Goal: Information Seeking & Learning: Learn about a topic

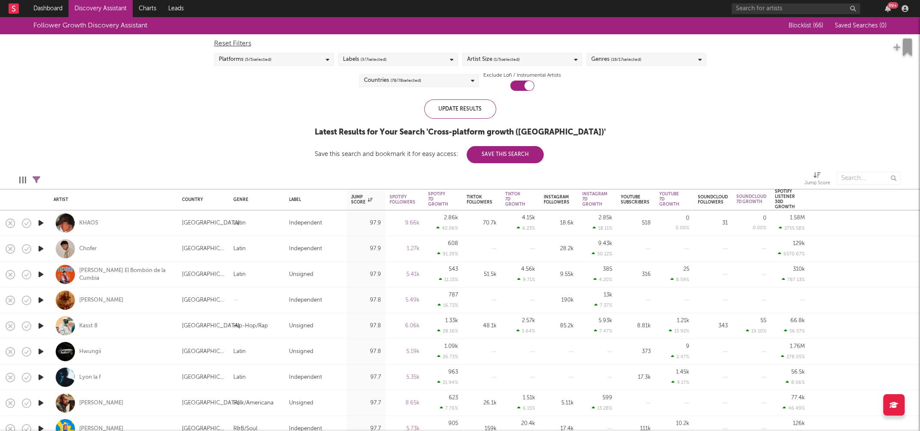
click at [99, 4] on link "Discovery Assistant" at bounding box center [100, 8] width 64 height 17
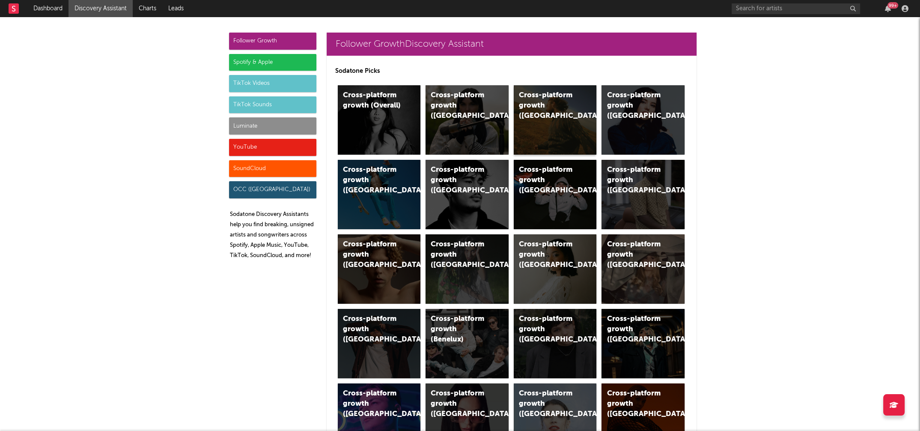
click at [526, 96] on div "Cross-platform growth ([GEOGRAPHIC_DATA])" at bounding box center [548, 105] width 58 height 31
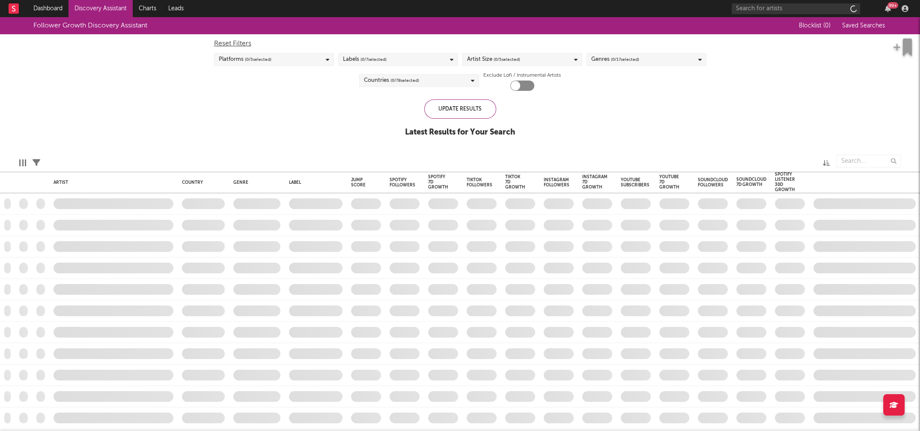
checkbox input "true"
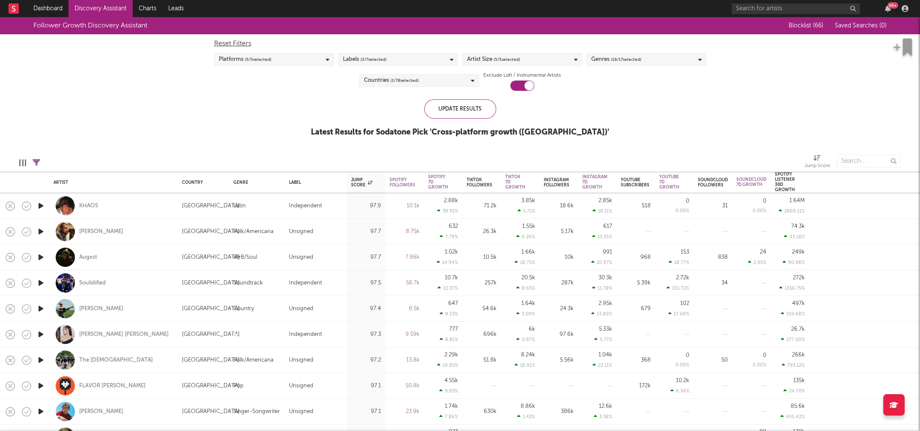
click at [547, 63] on div "Artist Size ( 5 / 5 selected)" at bounding box center [522, 59] width 120 height 13
click at [489, 156] on div "Enormous" at bounding box center [527, 156] width 99 height 10
click at [466, 156] on input "Enormous" at bounding box center [466, 156] width 0 height 10
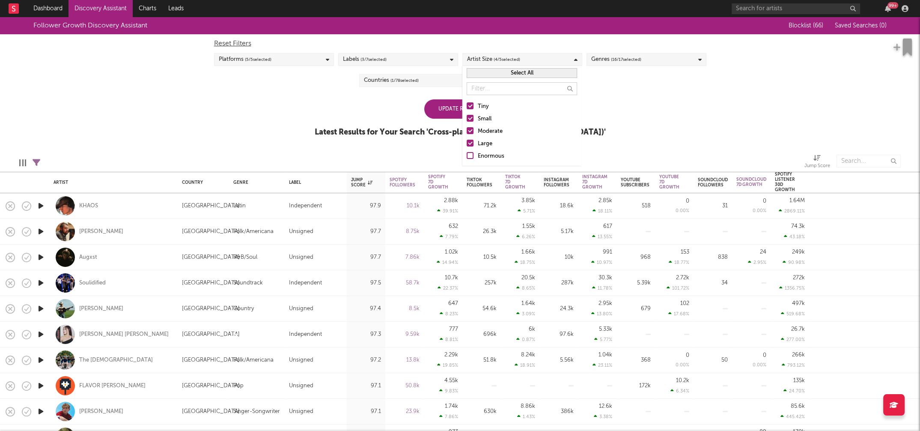
click at [487, 146] on div "Large" at bounding box center [527, 144] width 99 height 10
click at [466, 146] on input "Large" at bounding box center [466, 144] width 0 height 10
click at [493, 131] on div "Moderate" at bounding box center [527, 131] width 99 height 10
click at [466, 131] on input "Moderate" at bounding box center [466, 131] width 0 height 10
click at [486, 119] on div "Small" at bounding box center [527, 119] width 99 height 10
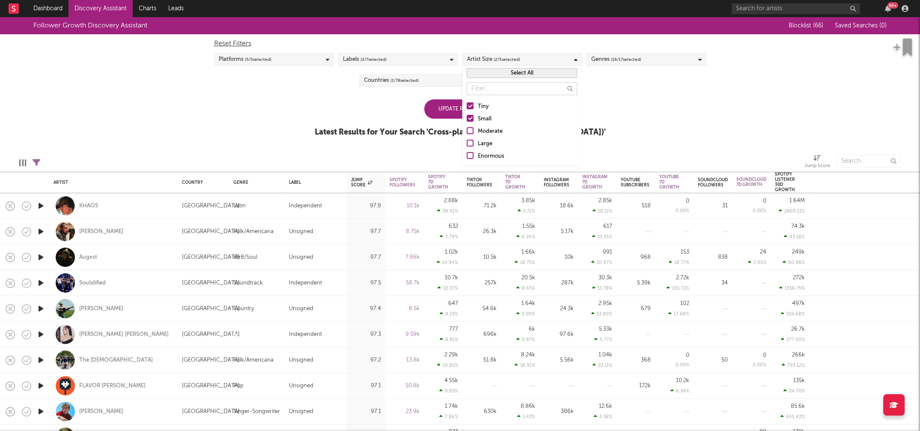
click at [466, 119] on input "Small" at bounding box center [466, 119] width 0 height 10
click at [371, 106] on div "Update Results Latest Results for Your Search ' Cross-platform growth ([GEOGRAP…" at bounding box center [460, 122] width 291 height 47
click at [421, 80] on div "Countries ( 1 / 78 selected)" at bounding box center [419, 80] width 120 height 13
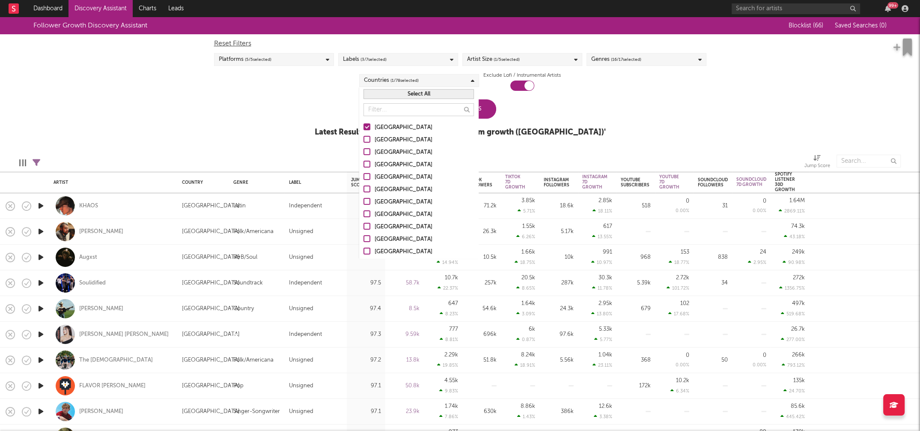
click at [395, 137] on div "[GEOGRAPHIC_DATA]" at bounding box center [423, 140] width 99 height 10
click at [363, 137] on input "[GEOGRAPHIC_DATA]" at bounding box center [363, 140] width 0 height 10
click at [384, 152] on div "[GEOGRAPHIC_DATA]" at bounding box center [423, 152] width 99 height 10
click at [363, 152] on input "[GEOGRAPHIC_DATA]" at bounding box center [363, 152] width 0 height 10
click at [386, 163] on div "[GEOGRAPHIC_DATA]" at bounding box center [423, 165] width 99 height 10
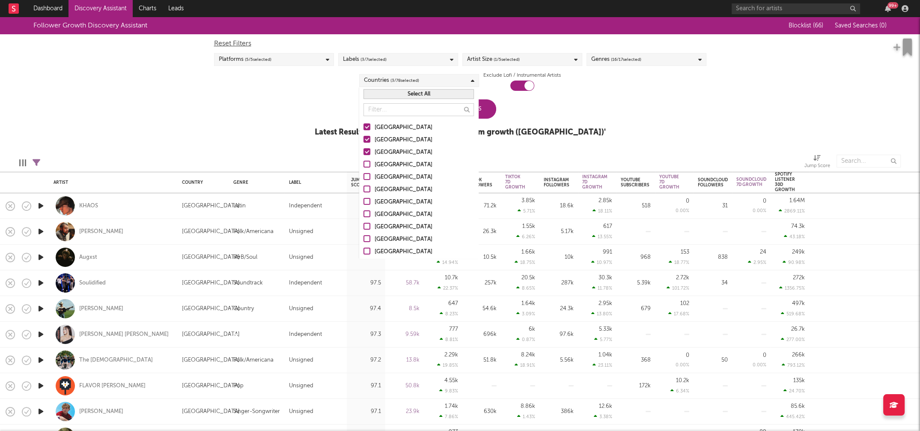
click at [363, 163] on input "[GEOGRAPHIC_DATA]" at bounding box center [363, 165] width 0 height 10
click at [381, 248] on div "Other" at bounding box center [423, 249] width 99 height 10
click at [363, 248] on input "Other" at bounding box center [363, 249] width 0 height 10
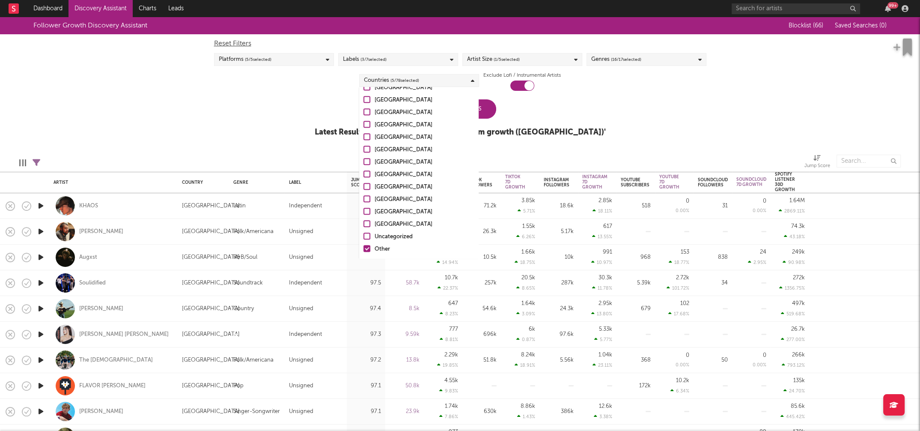
click at [395, 235] on div "Uncategorized" at bounding box center [423, 237] width 99 height 10
click at [363, 235] on input "Uncategorized" at bounding box center [363, 237] width 0 height 10
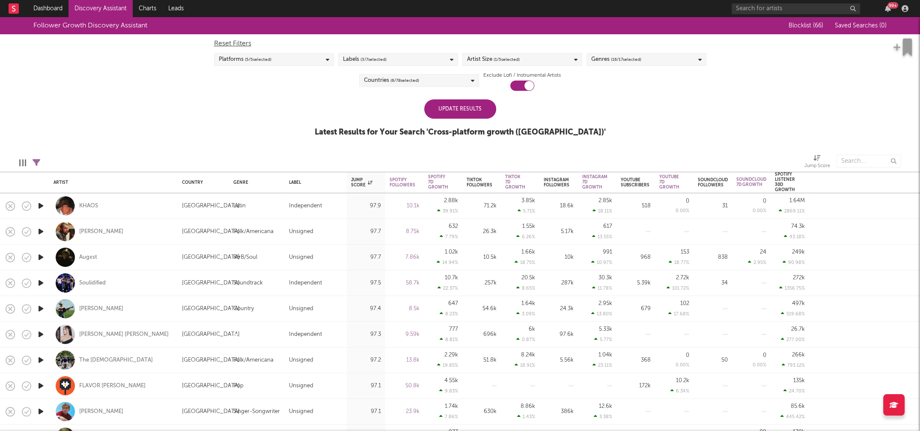
click at [299, 149] on div "Edit Columns Filters ( 11 filters active) Jump Score" at bounding box center [460, 159] width 920 height 26
click at [472, 116] on div "Update Results" at bounding box center [460, 108] width 72 height 19
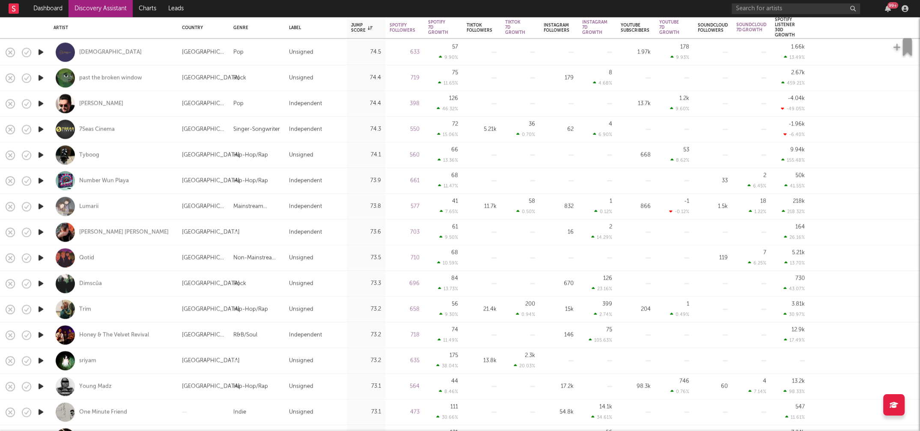
click at [42, 231] on icon "button" at bounding box center [40, 231] width 9 height 11
click at [42, 231] on icon "button" at bounding box center [40, 231] width 8 height 11
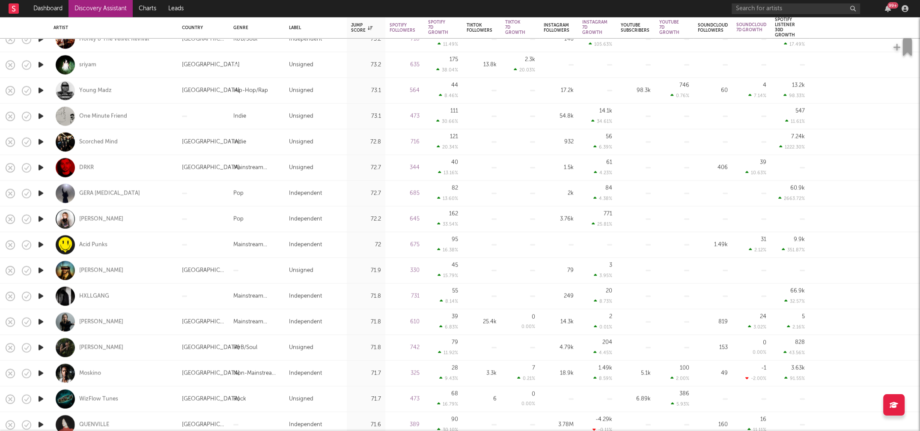
click at [40, 295] on icon "button" at bounding box center [40, 296] width 9 height 11
click at [40, 295] on icon "button" at bounding box center [40, 296] width 8 height 11
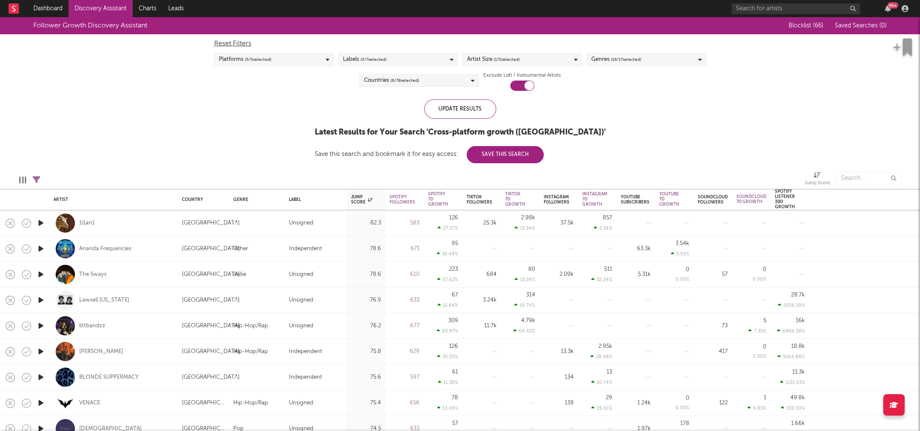
click at [435, 83] on div "Countries ( 6 / 78 selected)" at bounding box center [419, 80] width 120 height 13
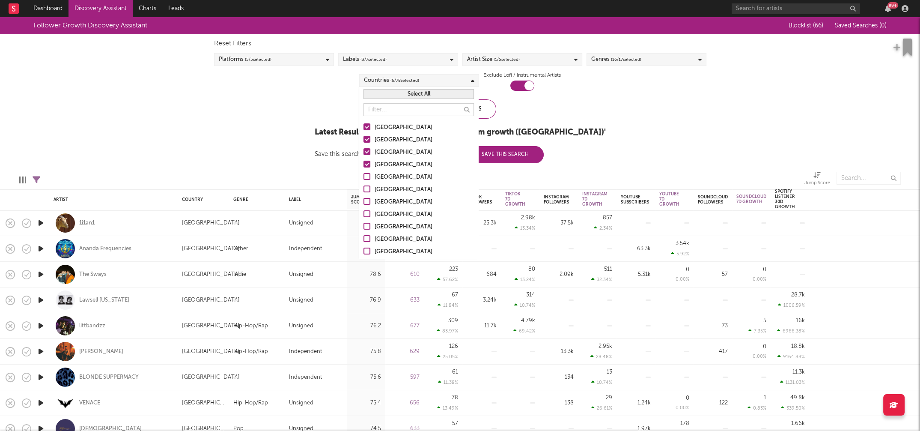
click at [431, 92] on button "Select All" at bounding box center [418, 94] width 110 height 10
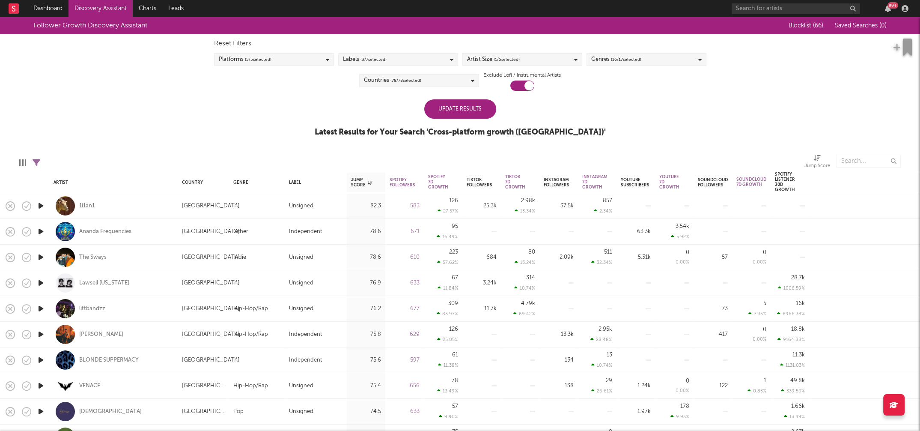
click at [488, 113] on div "Update Results" at bounding box center [460, 108] width 72 height 19
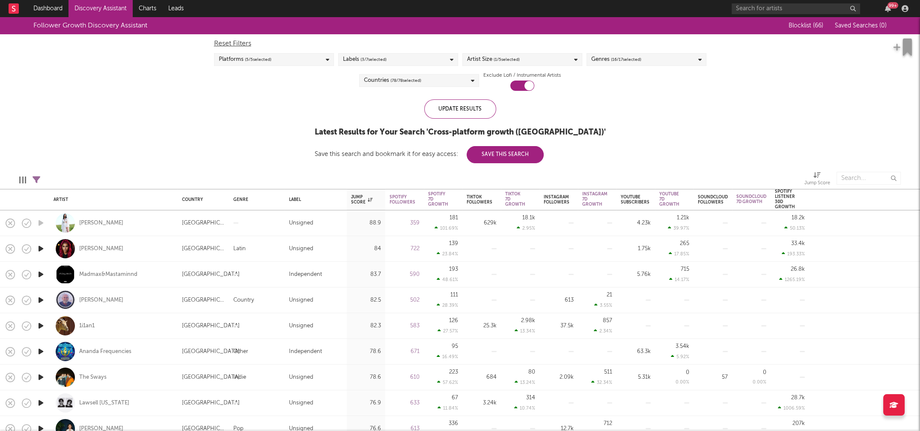
click at [39, 247] on icon "button" at bounding box center [40, 248] width 9 height 11
click at [39, 247] on icon "button" at bounding box center [40, 248] width 8 height 11
click at [39, 271] on icon "button" at bounding box center [40, 274] width 9 height 11
click at [40, 272] on icon "button" at bounding box center [40, 274] width 8 height 11
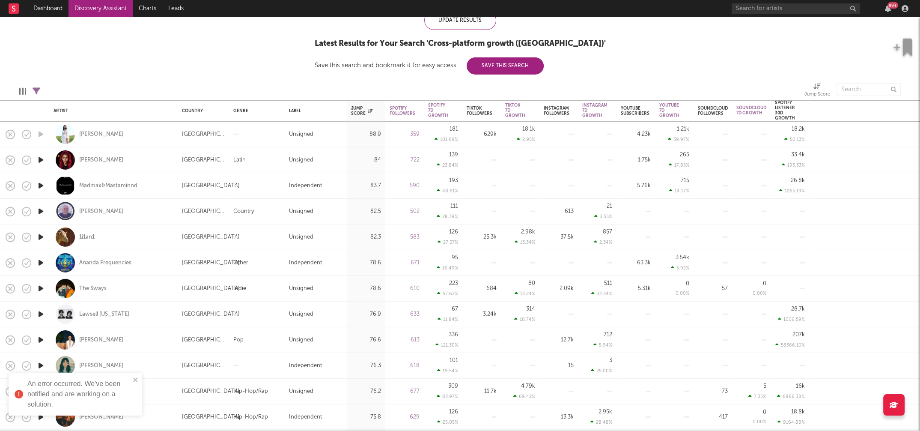
click at [41, 339] on icon "button" at bounding box center [40, 339] width 9 height 11
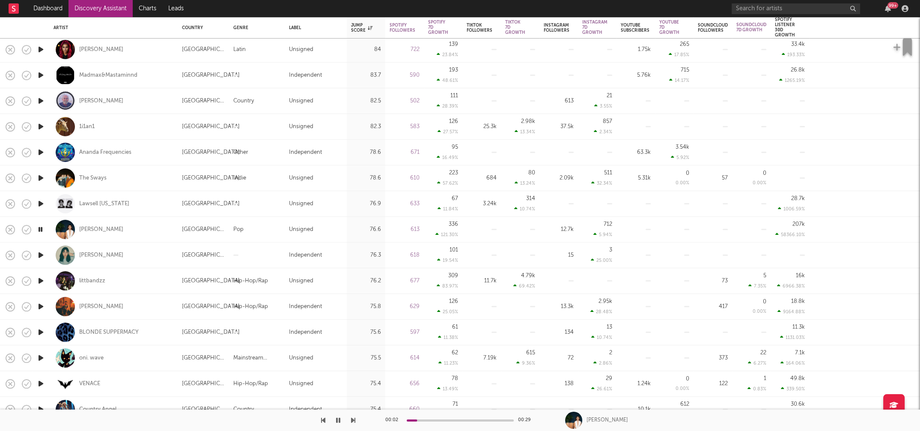
click at [40, 306] on icon "button" at bounding box center [40, 306] width 9 height 11
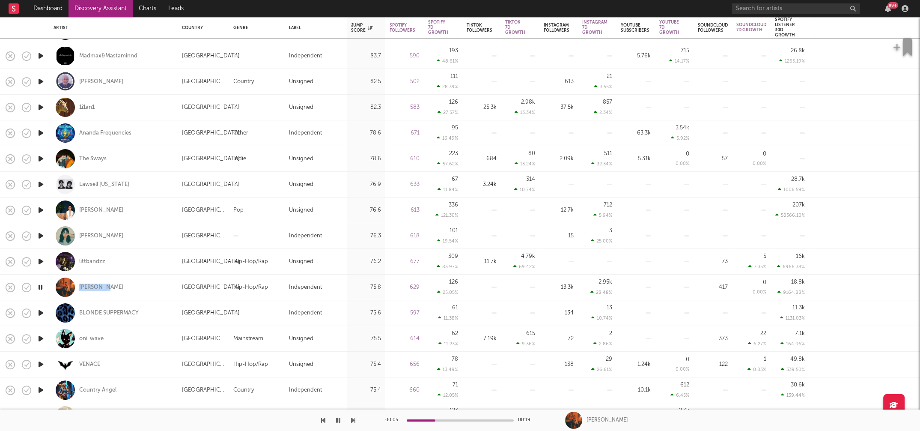
click at [40, 312] on icon "button" at bounding box center [40, 312] width 9 height 11
click at [40, 312] on icon "button" at bounding box center [40, 312] width 8 height 11
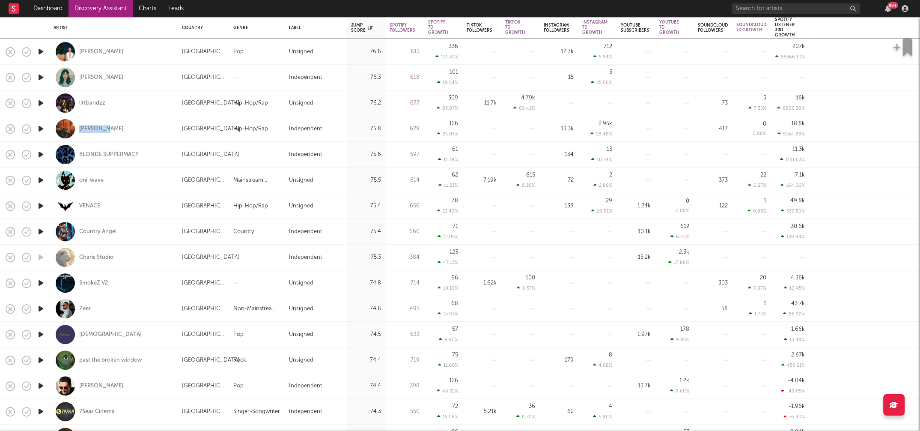
click at [41, 282] on icon "button" at bounding box center [40, 282] width 9 height 11
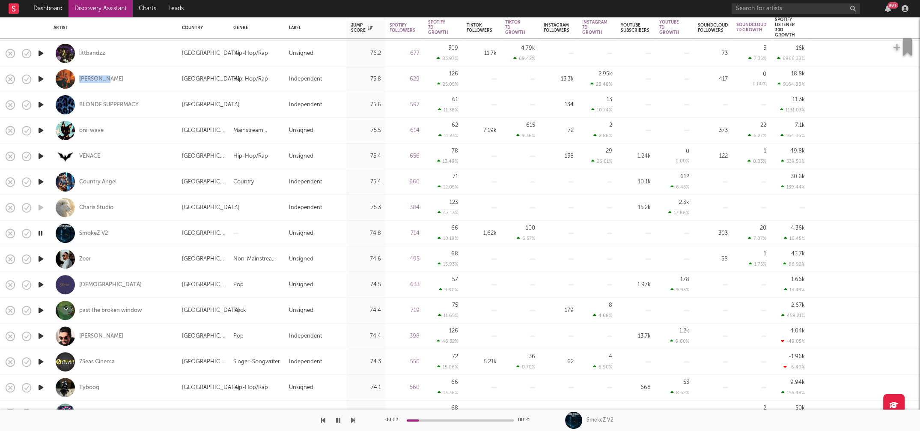
click at [42, 335] on icon "button" at bounding box center [40, 335] width 9 height 11
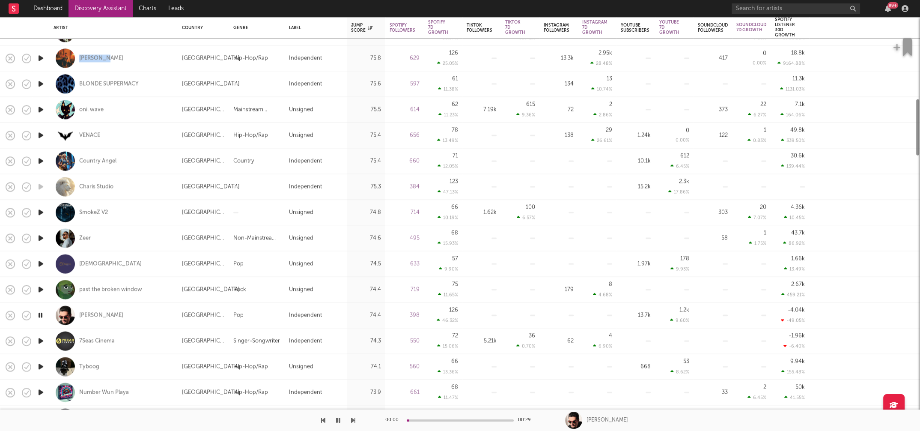
click at [42, 341] on icon "button" at bounding box center [40, 340] width 9 height 11
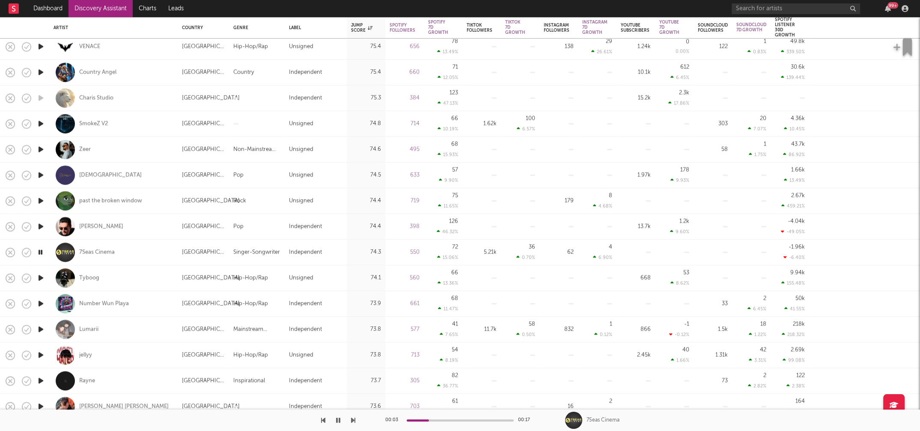
click at [41, 351] on icon "button" at bounding box center [40, 354] width 9 height 11
click at [41, 380] on icon "button" at bounding box center [40, 380] width 9 height 11
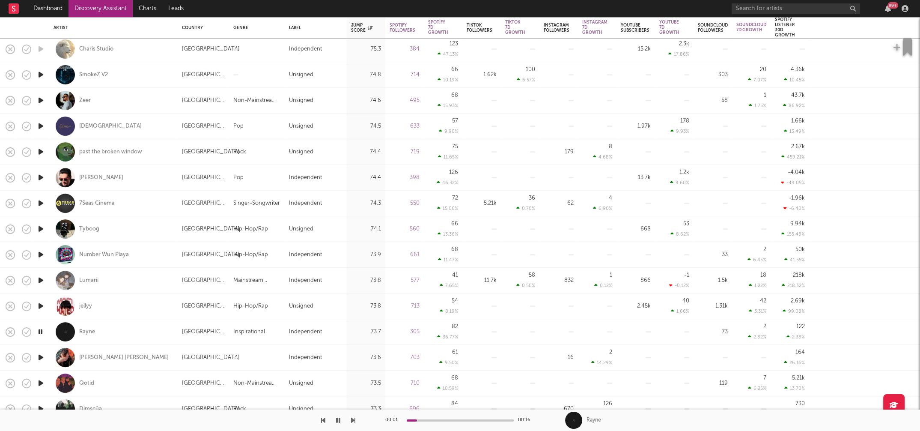
click at [42, 333] on icon "button" at bounding box center [40, 331] width 8 height 11
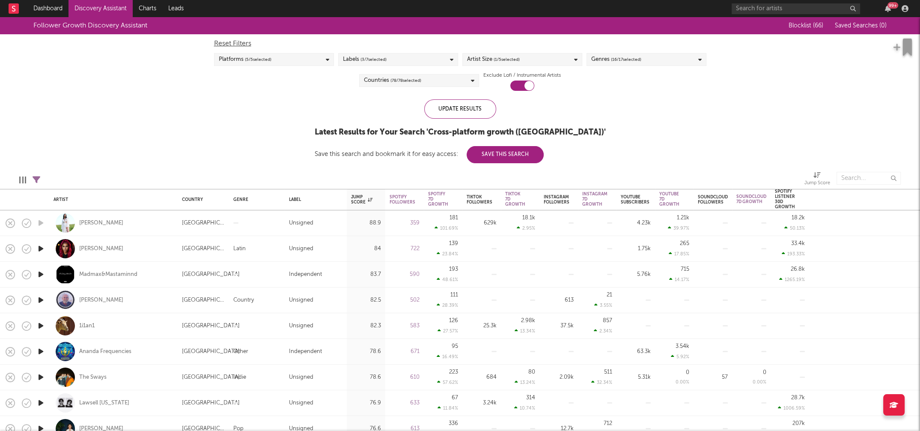
click at [549, 62] on div "Artist Size ( 1 / 5 selected)" at bounding box center [522, 59] width 120 height 13
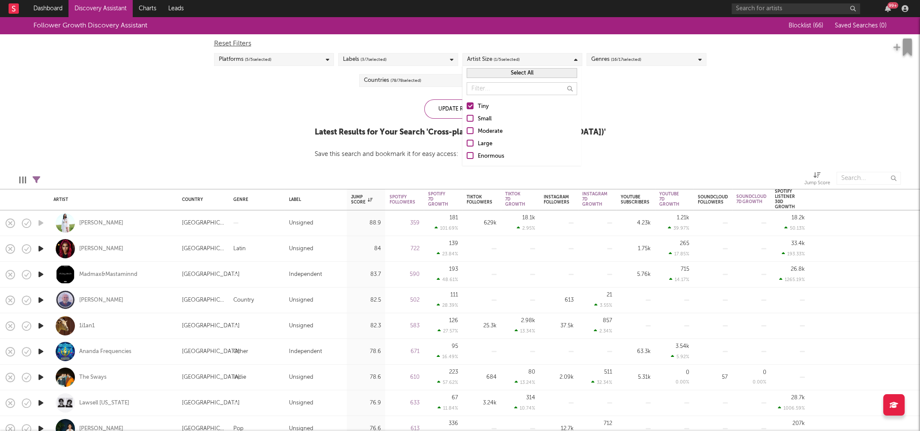
click at [480, 123] on div "Small" at bounding box center [527, 119] width 99 height 10
click at [466, 123] on input "Small" at bounding box center [466, 119] width 0 height 10
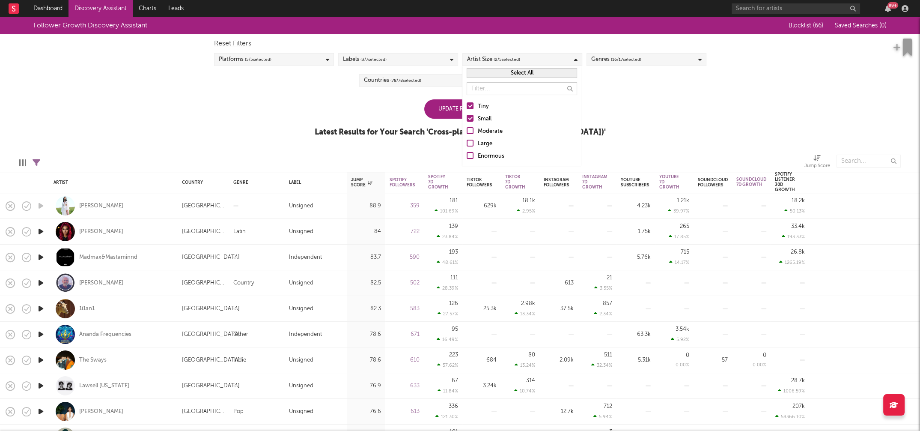
click at [481, 107] on div "Tiny" at bounding box center [527, 106] width 99 height 10
click at [466, 107] on input "Tiny" at bounding box center [466, 106] width 0 height 10
click at [665, 112] on div "Follower Growth Discovery Assistant Blocklist ( 66 ) Saved Searches ( 0 ) Reset…" at bounding box center [460, 81] width 920 height 129
click at [479, 111] on div "Update Results" at bounding box center [460, 108] width 72 height 19
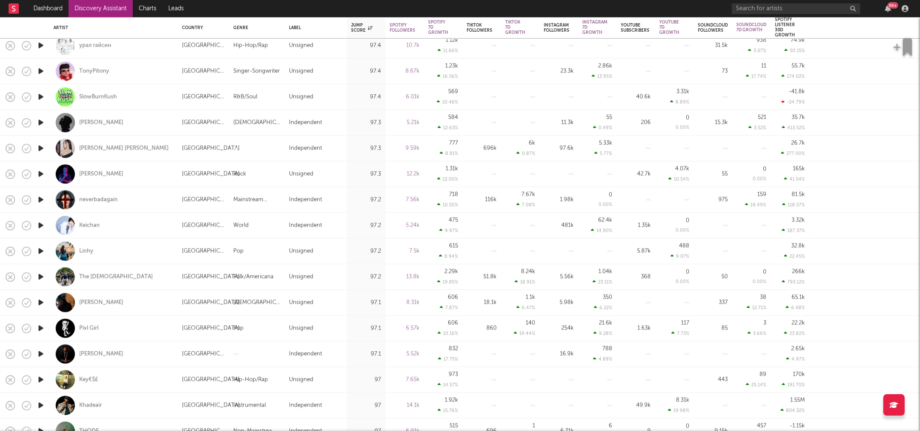
click at [42, 327] on icon "button" at bounding box center [40, 328] width 9 height 11
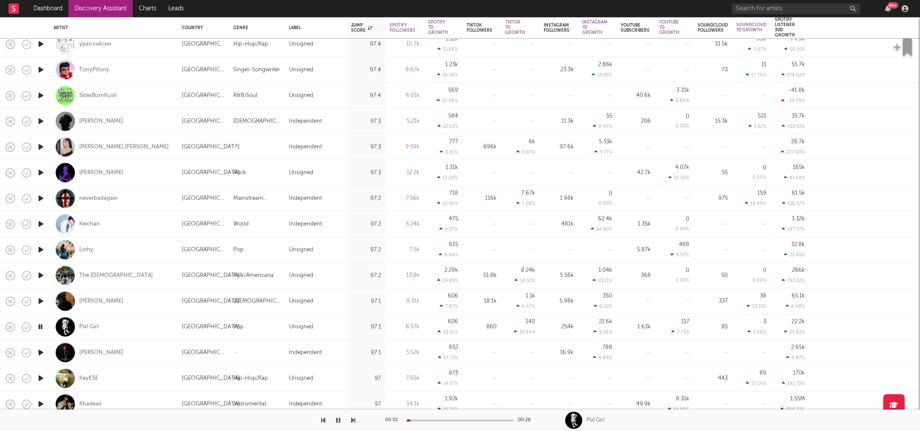
click at [42, 351] on icon "button" at bounding box center [40, 352] width 9 height 11
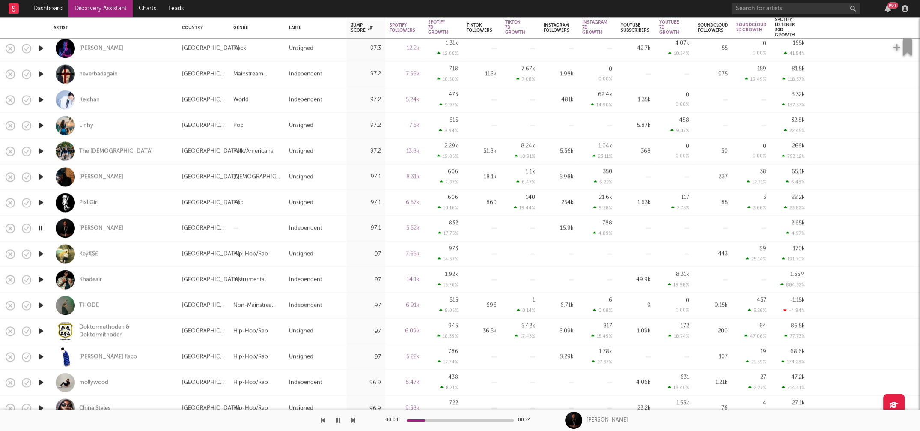
click at [40, 355] on icon "button" at bounding box center [40, 356] width 9 height 11
click at [41, 354] on icon "button" at bounding box center [40, 356] width 8 height 11
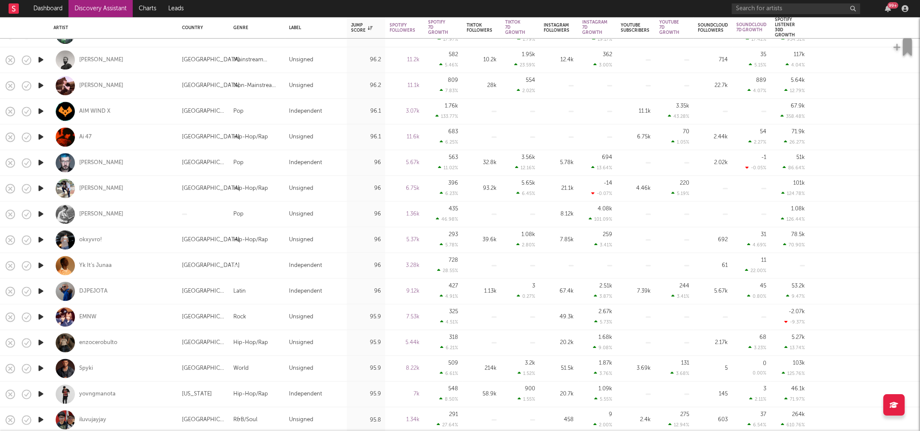
click at [41, 263] on icon "button" at bounding box center [40, 265] width 9 height 11
click at [42, 264] on icon "button" at bounding box center [40, 265] width 8 height 11
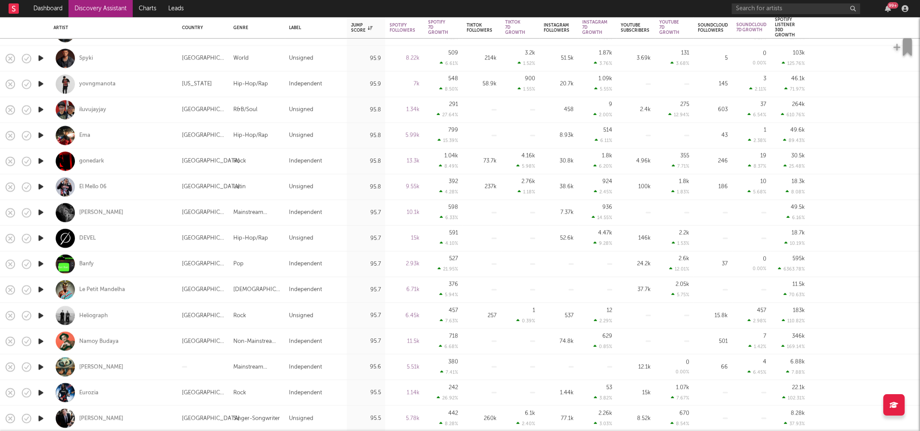
click at [42, 339] on icon "button" at bounding box center [40, 341] width 9 height 11
click at [42, 339] on icon "button" at bounding box center [40, 341] width 8 height 11
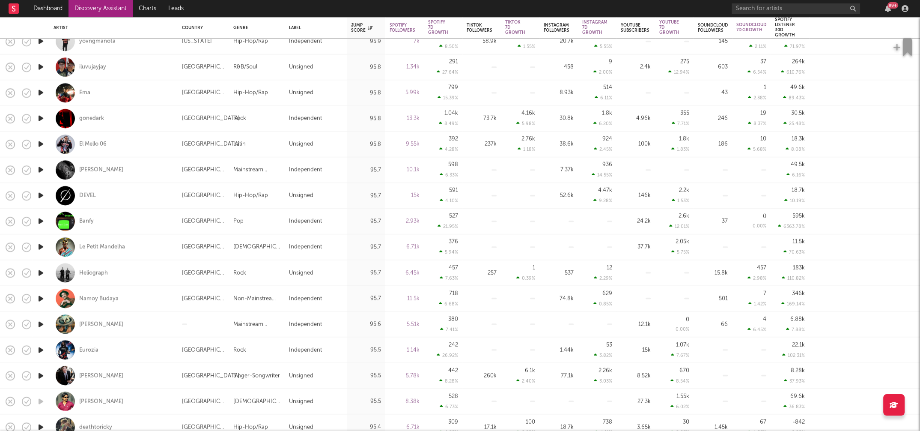
click at [41, 350] on icon "button" at bounding box center [40, 349] width 9 height 11
click at [40, 349] on icon "button" at bounding box center [40, 349] width 8 height 11
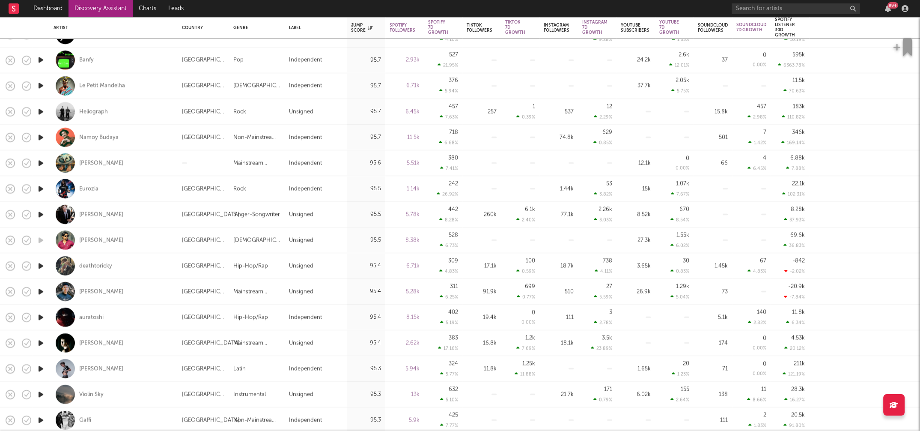
click at [41, 343] on icon "button" at bounding box center [40, 342] width 9 height 11
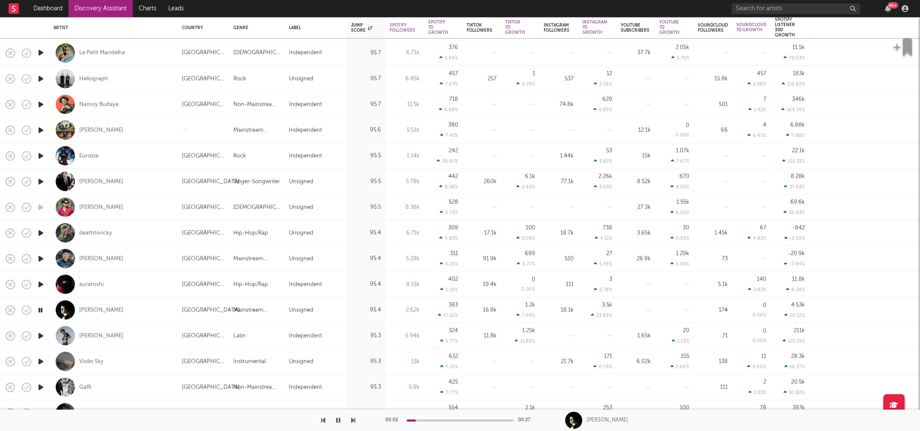
click at [41, 359] on icon "button" at bounding box center [40, 361] width 9 height 11
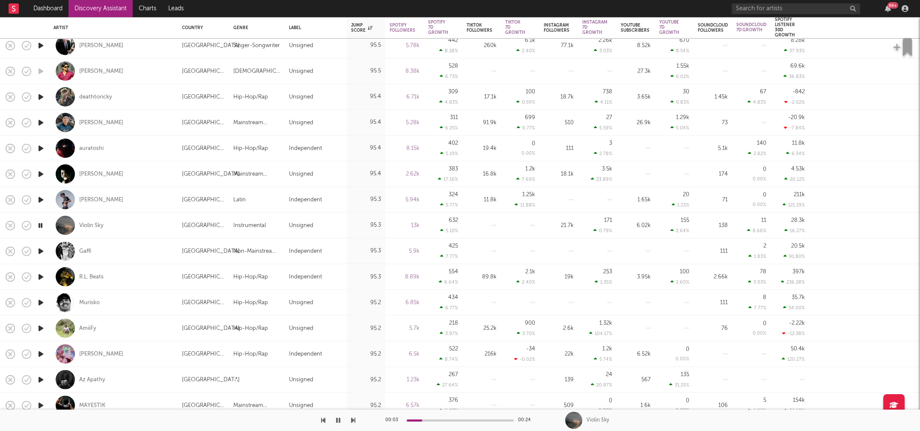
click at [41, 327] on icon "button" at bounding box center [40, 327] width 9 height 11
click at [41, 327] on icon "button" at bounding box center [40, 327] width 8 height 11
click at [41, 350] on icon "button" at bounding box center [40, 353] width 9 height 11
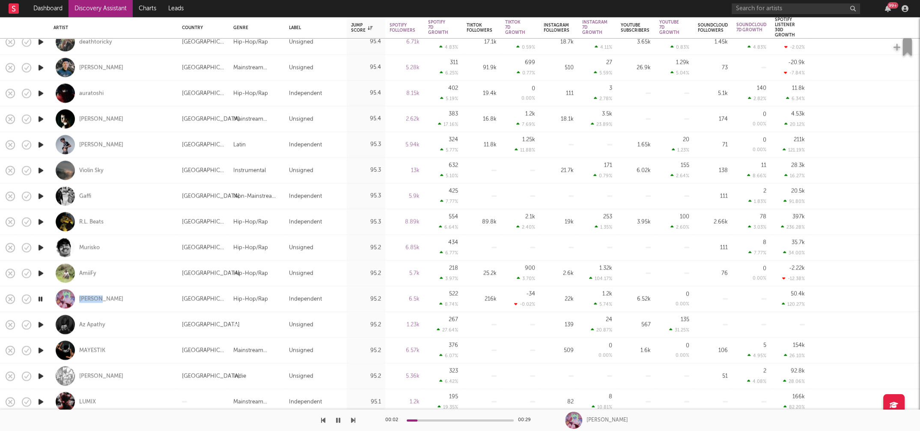
click at [41, 299] on icon "button" at bounding box center [40, 298] width 8 height 11
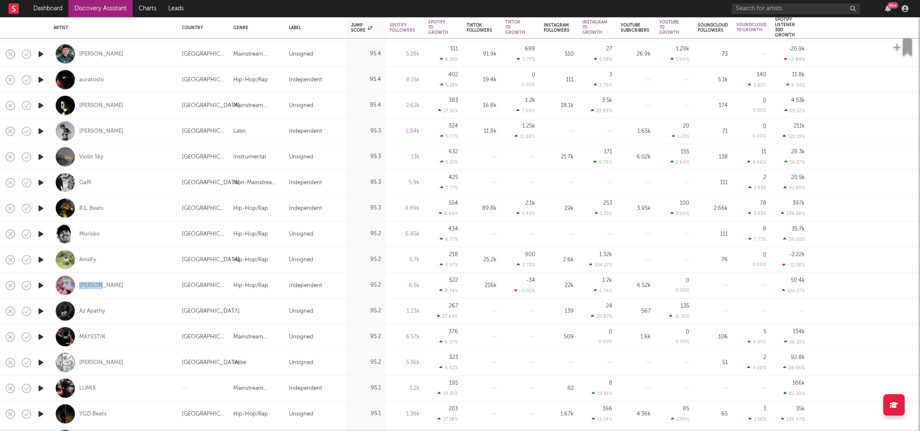
click at [41, 309] on icon "button" at bounding box center [40, 310] width 9 height 11
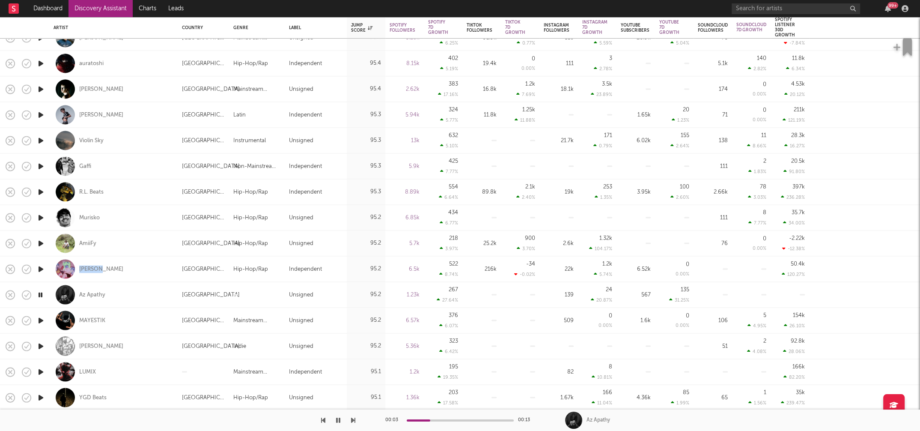
click at [39, 320] on icon "button" at bounding box center [40, 320] width 9 height 11
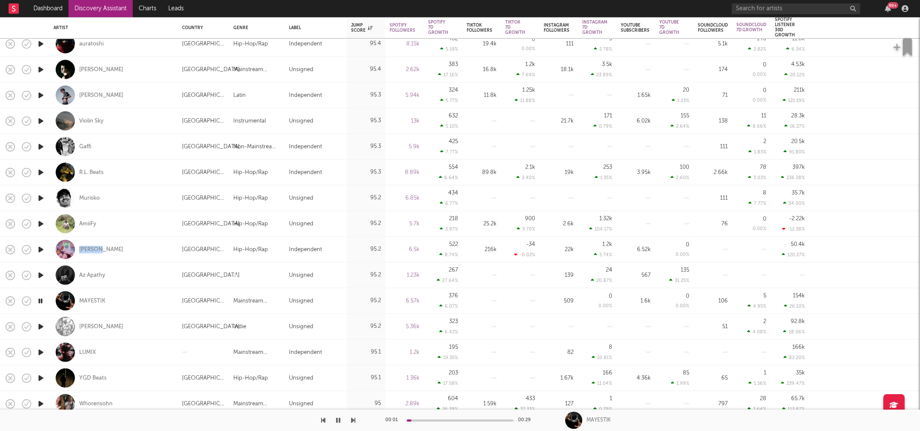
click at [43, 350] on icon "button" at bounding box center [40, 352] width 9 height 11
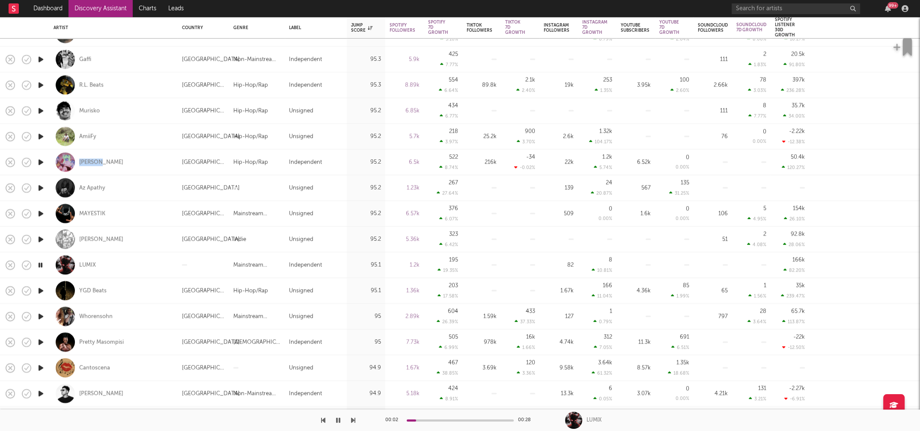
click at [39, 316] on icon "button" at bounding box center [40, 316] width 9 height 11
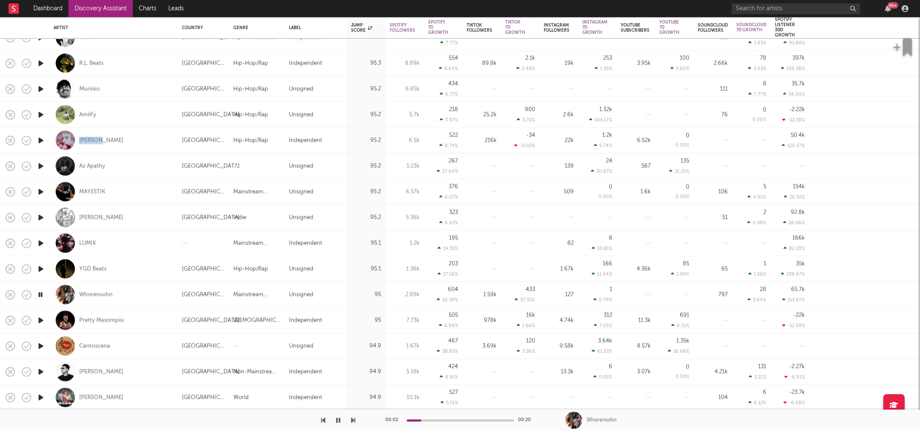
click at [40, 319] on icon "button" at bounding box center [40, 320] width 9 height 11
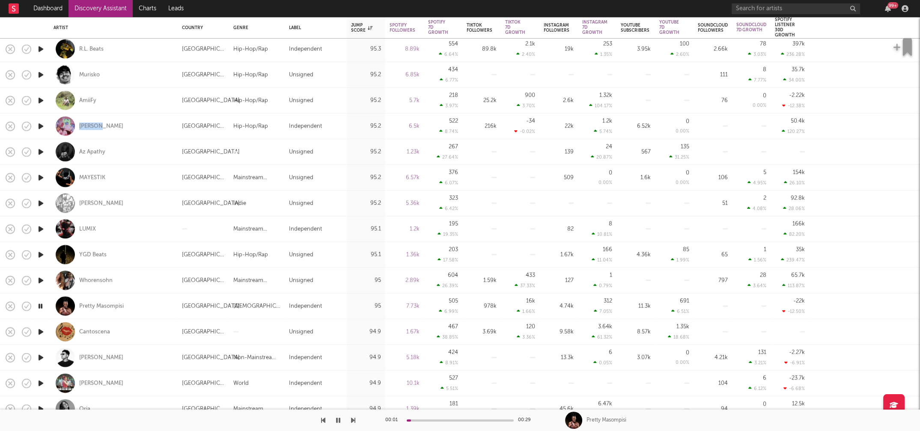
click at [41, 330] on icon "button" at bounding box center [40, 331] width 9 height 11
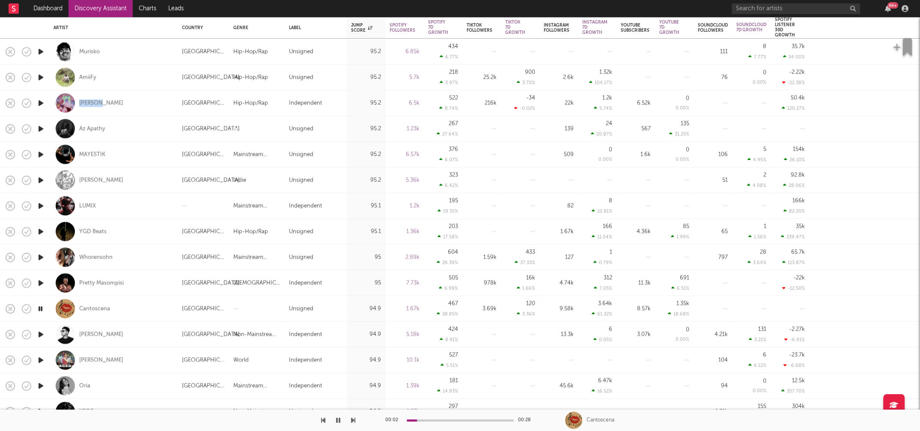
click at [40, 332] on icon "button" at bounding box center [40, 334] width 9 height 11
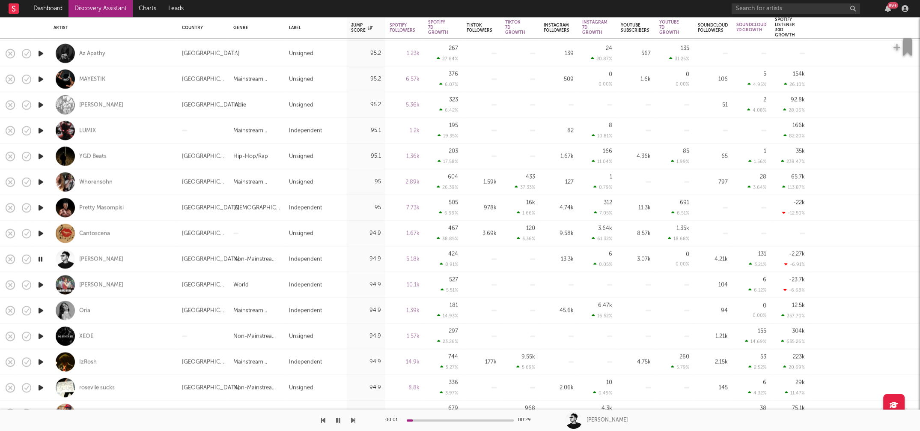
click at [40, 335] on icon "button" at bounding box center [40, 335] width 9 height 11
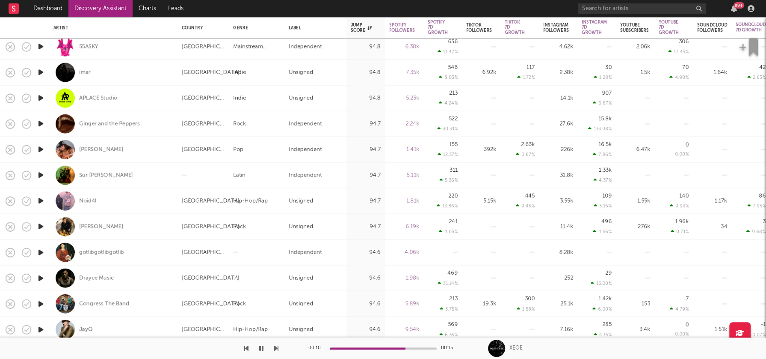
click at [40, 252] on icon "button" at bounding box center [40, 252] width 9 height 11
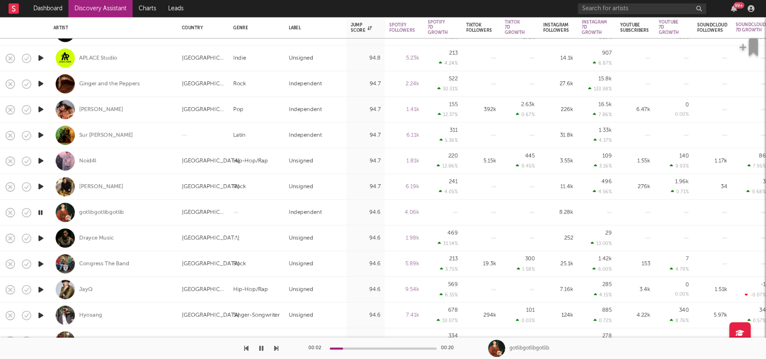
click at [39, 263] on icon "button" at bounding box center [40, 263] width 9 height 11
click at [40, 236] on icon "button" at bounding box center [40, 237] width 9 height 11
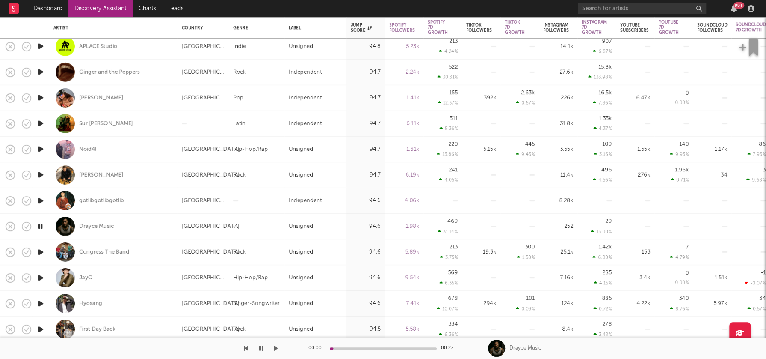
click at [40, 276] on icon "button" at bounding box center [40, 277] width 9 height 11
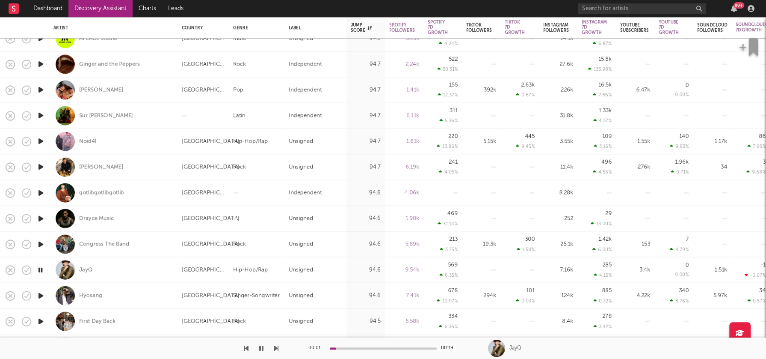
click at [40, 294] on icon "button" at bounding box center [40, 295] width 9 height 11
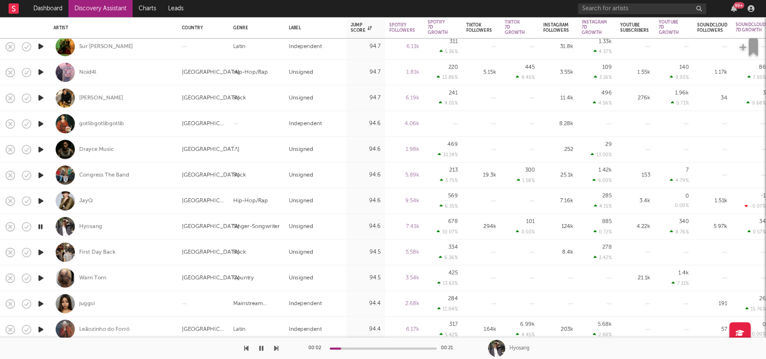
click at [41, 300] on icon "button" at bounding box center [40, 303] width 9 height 11
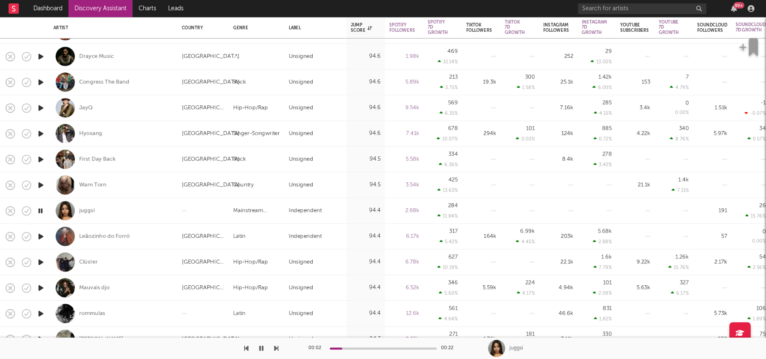
click at [40, 234] on icon "button" at bounding box center [40, 236] width 9 height 11
click at [40, 260] on icon "button" at bounding box center [40, 261] width 9 height 11
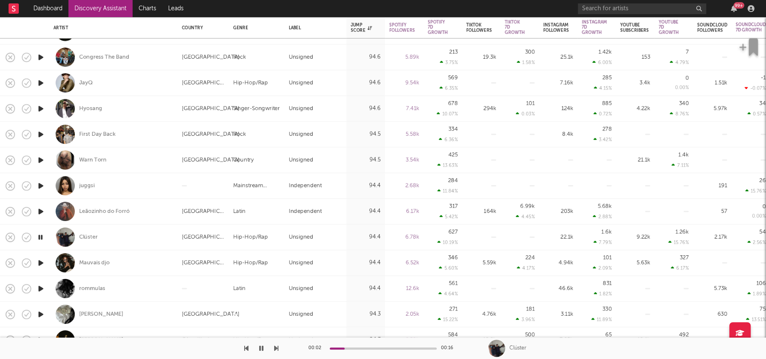
click at [41, 263] on icon "button" at bounding box center [40, 262] width 9 height 11
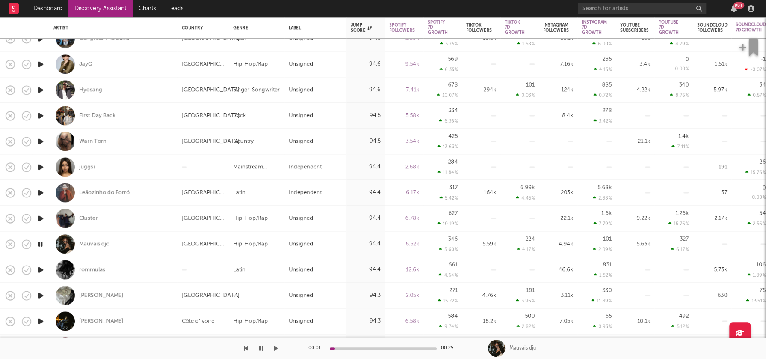
click at [41, 267] on icon "button" at bounding box center [40, 269] width 9 height 11
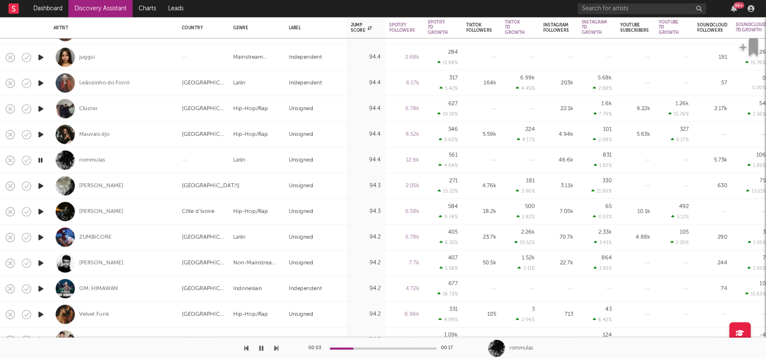
click at [40, 263] on icon "button" at bounding box center [40, 262] width 9 height 11
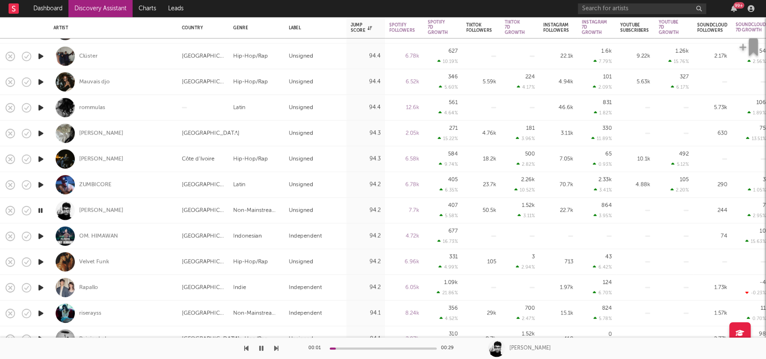
click at [39, 261] on icon "button" at bounding box center [40, 261] width 9 height 11
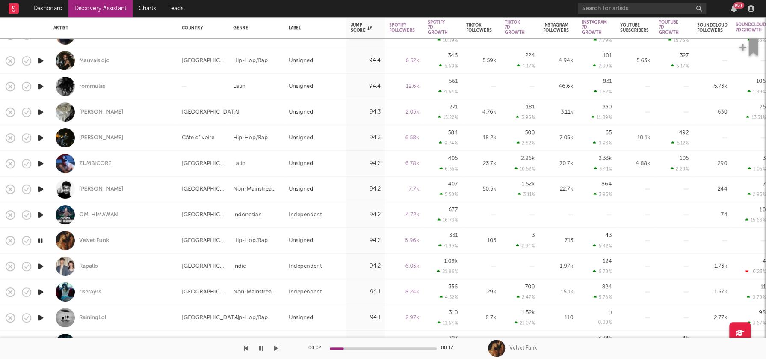
click at [42, 291] on icon "button" at bounding box center [40, 291] width 9 height 11
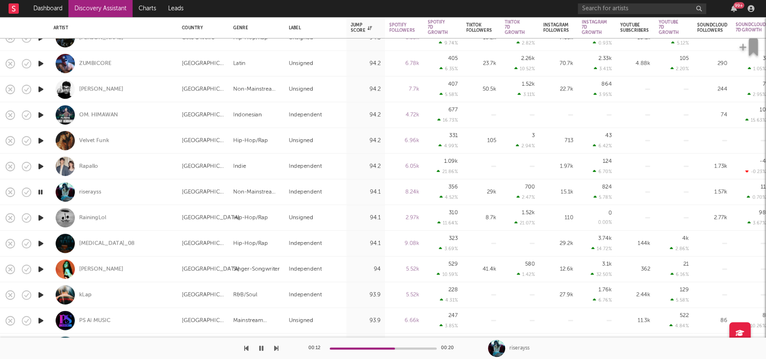
click at [41, 294] on icon "button" at bounding box center [40, 294] width 9 height 11
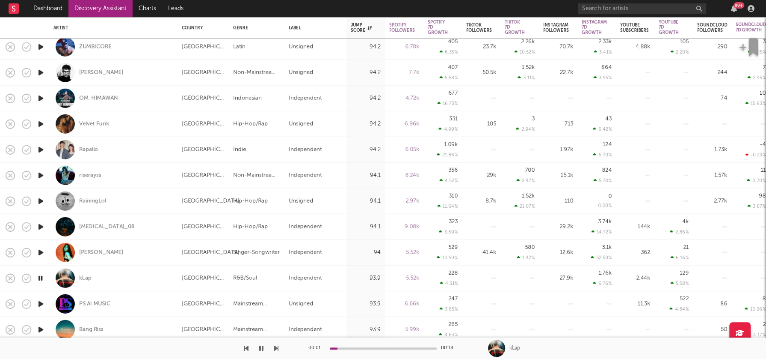
click at [41, 303] on icon "button" at bounding box center [40, 303] width 9 height 11
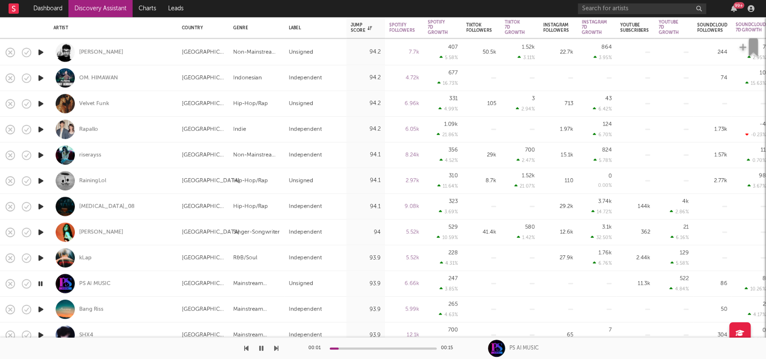
click at [40, 307] on icon "button" at bounding box center [40, 308] width 9 height 11
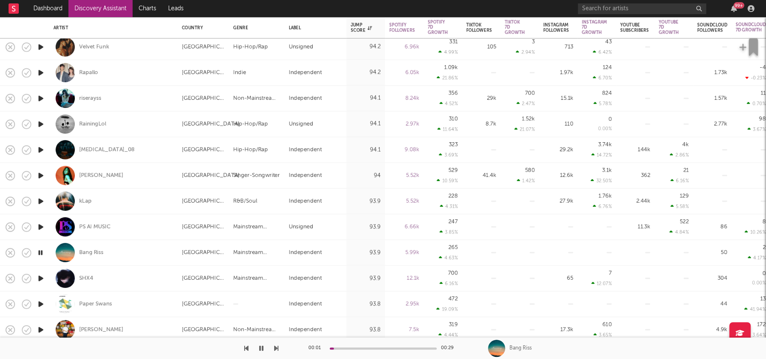
click at [41, 249] on icon "button" at bounding box center [40, 252] width 8 height 11
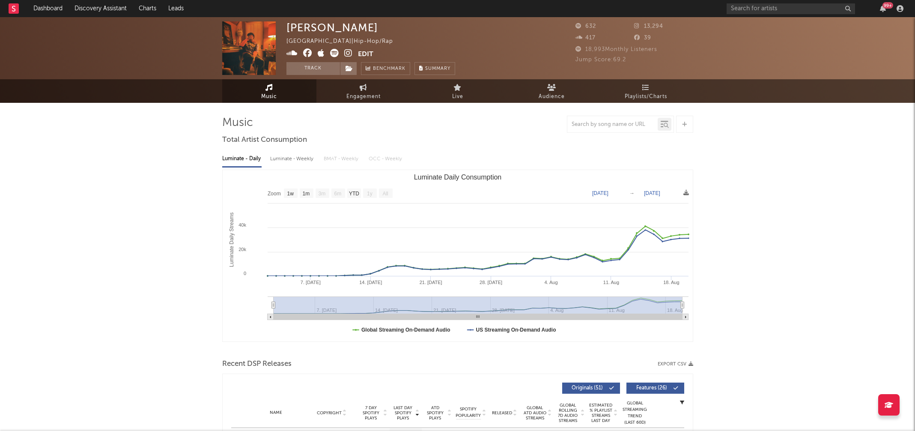
select select "1w"
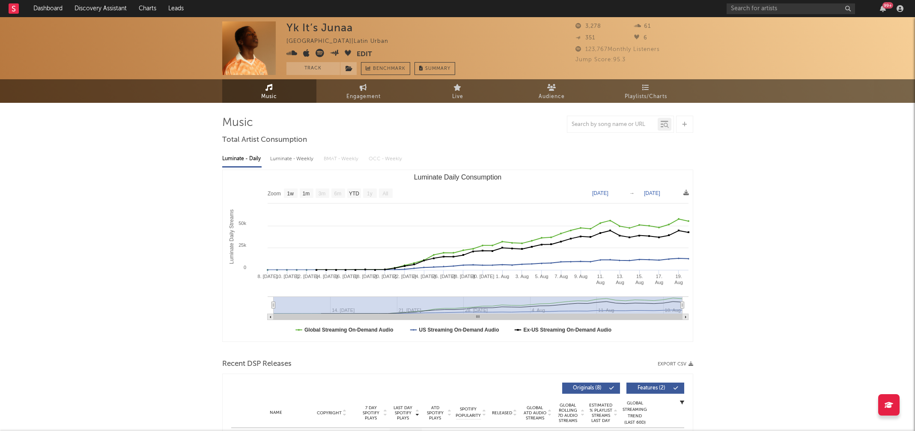
select select "1w"
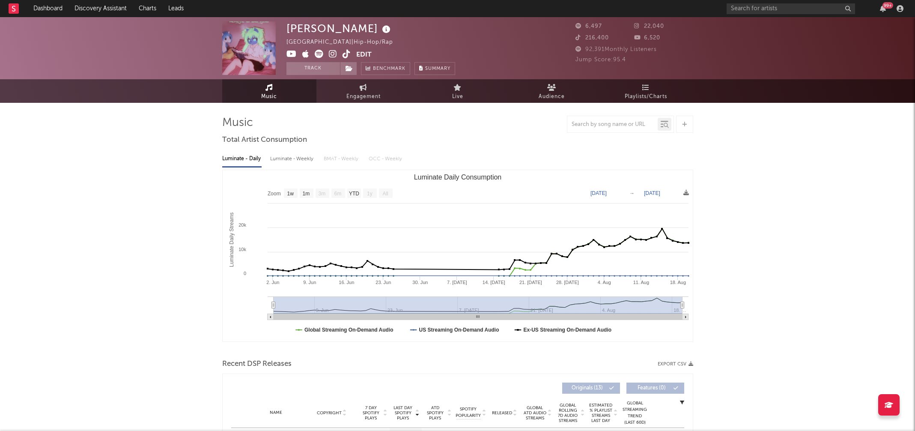
select select "1w"
